Goal: Check status

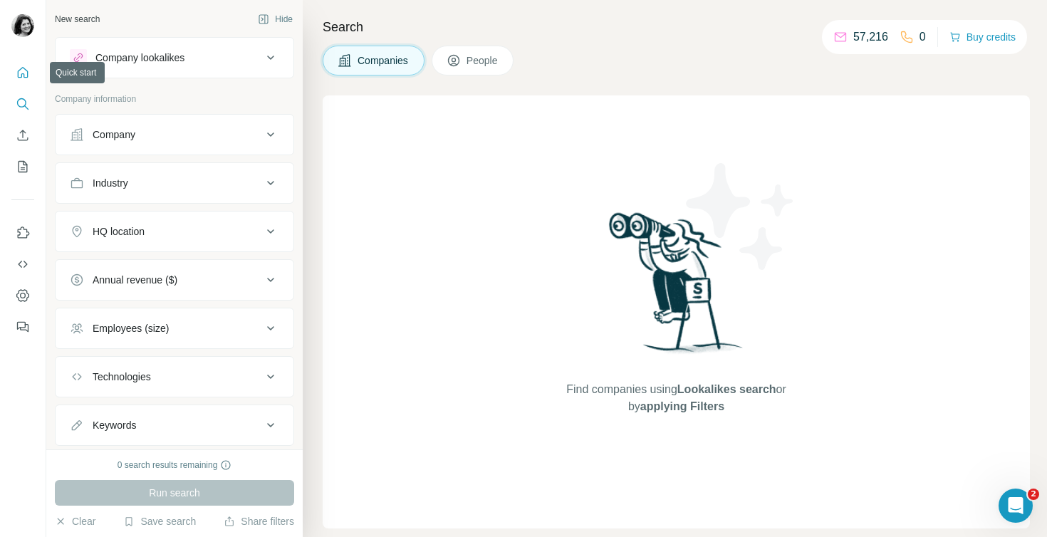
click at [24, 80] on button "Quick start" at bounding box center [22, 73] width 23 height 26
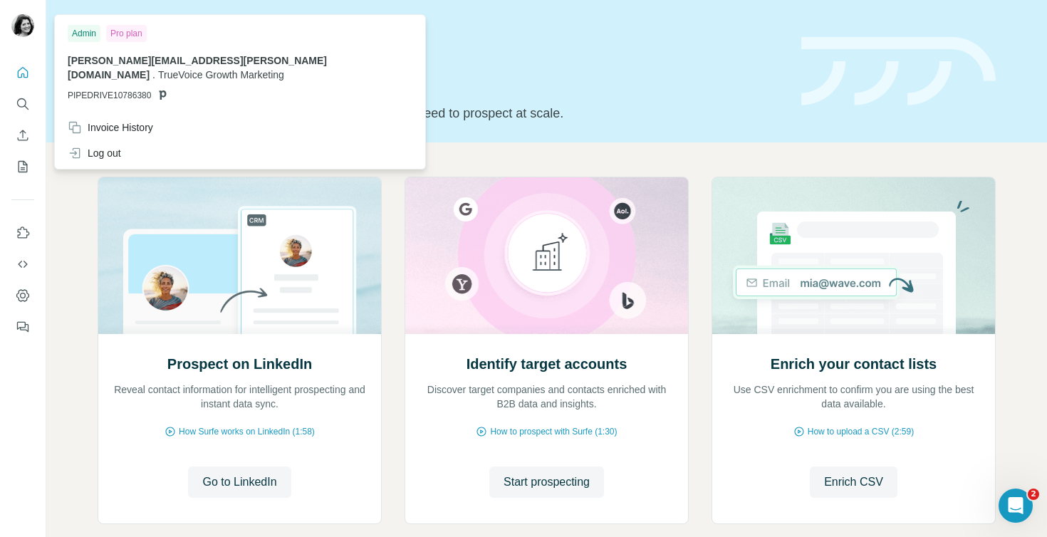
click at [27, 35] on img at bounding box center [22, 25] width 23 height 23
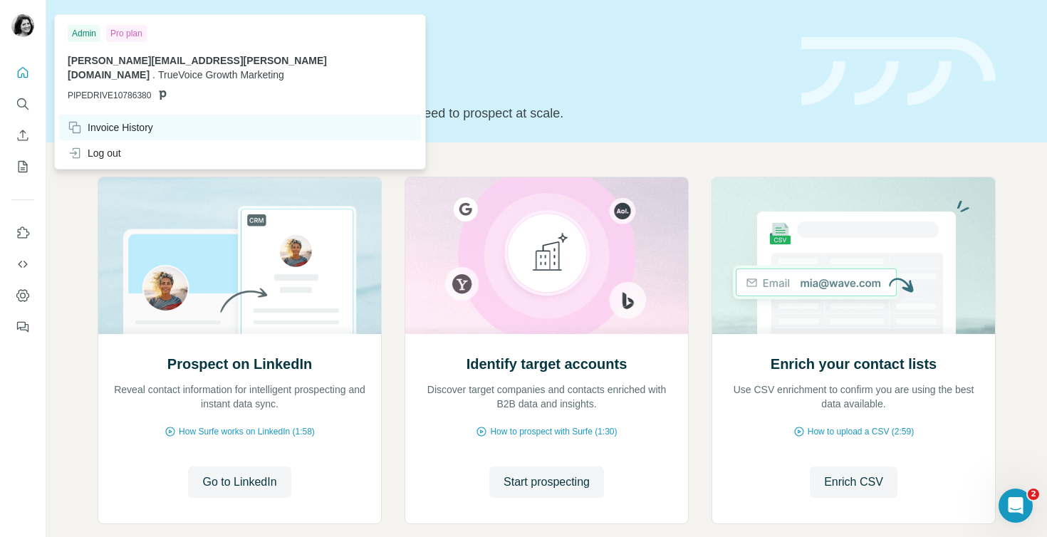
click at [108, 120] on div "Invoice History" at bounding box center [110, 127] width 85 height 14
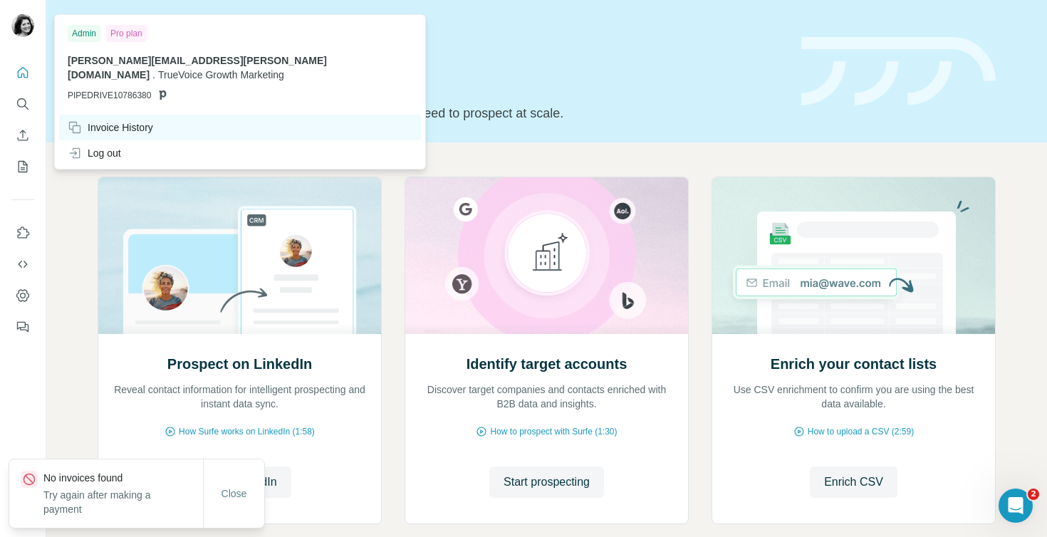
click at [135, 120] on div "Invoice History" at bounding box center [110, 127] width 85 height 14
click at [177, 115] on div "Invoice History" at bounding box center [240, 128] width 362 height 26
